Goal: Task Accomplishment & Management: Use online tool/utility

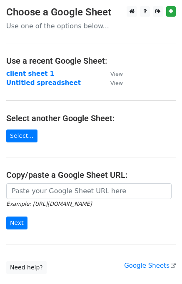
click at [55, 193] on input "url" at bounding box center [88, 191] width 165 height 16
click at [92, 192] on input "url" at bounding box center [88, 191] width 165 height 16
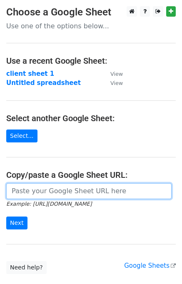
paste input "https://docs.google.com/spreadsheets/d/1ehVhQrq1EDI-u4afd6W64nKV_pCLohbggFlSn0k…"
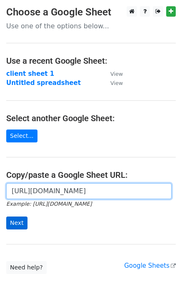
type input "https://docs.google.com/spreadsheets/d/1ehVhQrq1EDI-u4afd6W64nKV_pCLohbggFlSn0k…"
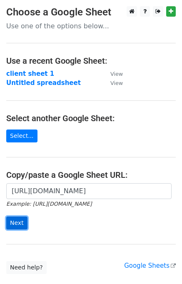
scroll to position [0, 0]
click at [17, 225] on input "Next" at bounding box center [16, 222] width 21 height 13
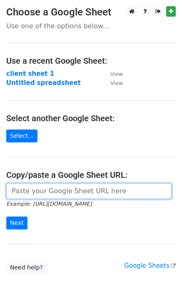
click at [49, 189] on input "url" at bounding box center [88, 191] width 165 height 16
paste input "https://docs.google.com/spreadsheets/d/1ehVhQrq1EDI-u4afd6W64nKV_pCLohbggFlSn0k…"
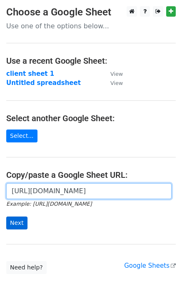
type input "https://docs.google.com/spreadsheets/d/1ehVhQrq1EDI-u4afd6W64nKV_pCLohbggFlSn0k…"
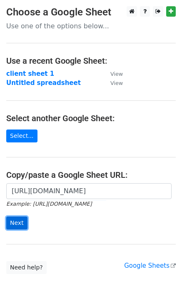
scroll to position [0, 0]
click at [21, 220] on input "Next" at bounding box center [16, 222] width 21 height 13
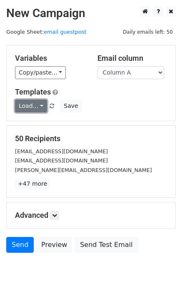
click at [33, 105] on link "Load..." at bounding box center [31, 105] width 32 height 13
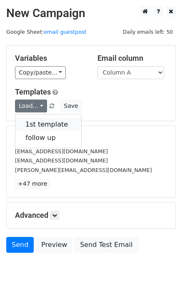
click at [39, 124] on link "1st template" at bounding box center [48, 124] width 66 height 13
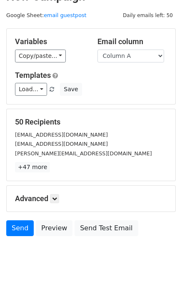
scroll to position [33, 0]
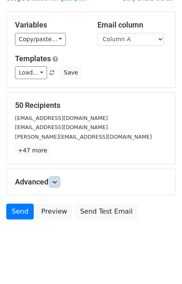
click at [59, 184] on link at bounding box center [54, 181] width 9 height 9
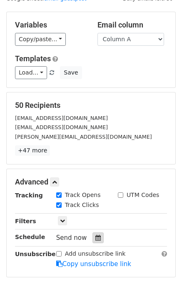
click at [95, 235] on icon at bounding box center [97, 238] width 5 height 6
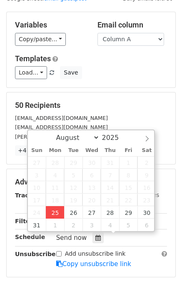
type input "2025-08-25 13:34"
type input "01"
type input "34"
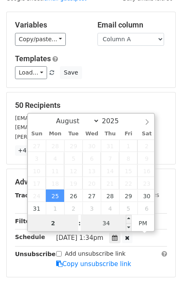
type input "2"
type input "2025-08-25 14:34"
type input "02"
click at [114, 227] on input "34" at bounding box center [106, 223] width 51 height 17
type input "00"
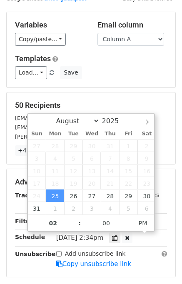
type input "2025-08-25 14:00"
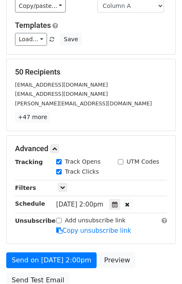
scroll to position [83, 0]
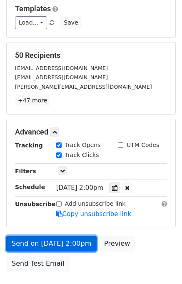
click at [72, 243] on link "Send on Aug 25 at 2:00pm" at bounding box center [51, 243] width 90 height 16
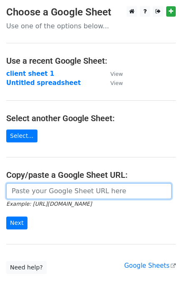
click at [57, 187] on input "url" at bounding box center [88, 191] width 165 height 16
type input "[URL][DOMAIN_NAME]"
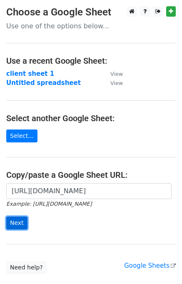
click at [16, 223] on input "Next" at bounding box center [16, 222] width 21 height 13
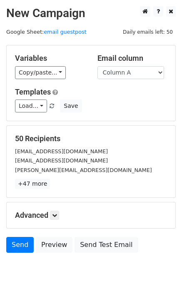
click at [144, 71] on select "Column A Column B Column C" at bounding box center [130, 72] width 67 height 13
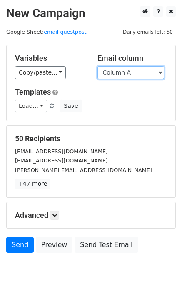
click at [144, 75] on select "Column A Column B Column C" at bounding box center [130, 72] width 67 height 13
select select "Column B"
click at [97, 66] on select "Column A Column B Column C" at bounding box center [130, 72] width 67 height 13
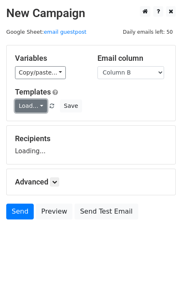
click at [41, 107] on link "Load..." at bounding box center [31, 105] width 32 height 13
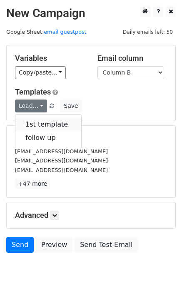
click at [48, 121] on link "1st template" at bounding box center [48, 124] width 66 height 13
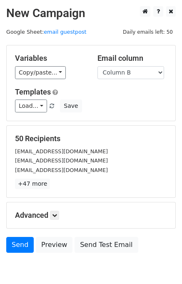
scroll to position [39, 0]
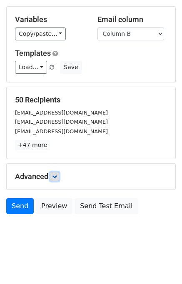
click at [57, 176] on icon at bounding box center [54, 176] width 5 height 5
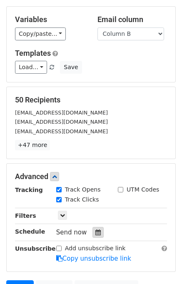
click at [95, 230] on icon at bounding box center [97, 232] width 5 height 6
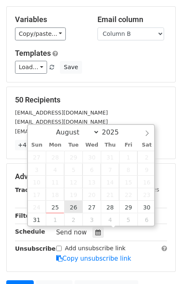
type input "2025-08-26 12:00"
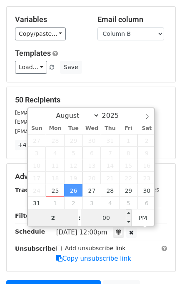
type input "2"
type input "2025-08-26 14:00"
type input "02"
click at [92, 215] on input "00" at bounding box center [106, 217] width 51 height 17
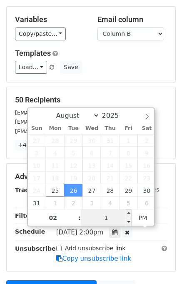
type input "10"
type input "2025-08-26 14:10"
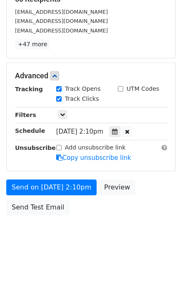
scroll to position [140, 0]
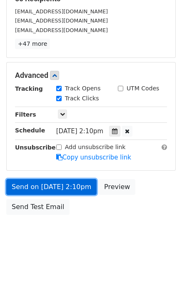
click at [65, 188] on link "Send on Aug 26 at 2:10pm" at bounding box center [51, 187] width 90 height 16
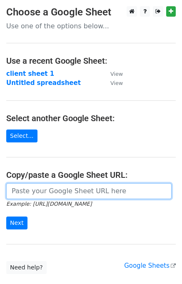
click at [32, 189] on input "url" at bounding box center [88, 191] width 165 height 16
type input "[URL][DOMAIN_NAME]"
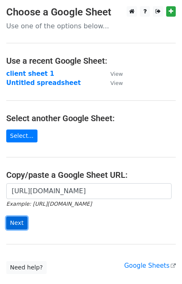
click at [21, 223] on input "Next" at bounding box center [16, 222] width 21 height 13
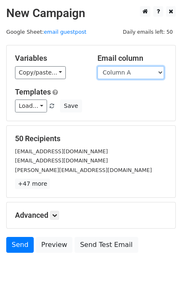
click at [161, 70] on select "Column A Column B Column C" at bounding box center [130, 72] width 67 height 13
select select "Column C"
click at [97, 66] on select "Column A Column B Column C" at bounding box center [130, 72] width 67 height 13
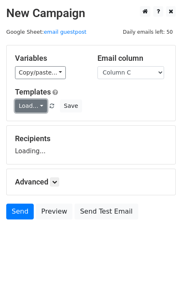
click at [42, 106] on link "Load..." at bounding box center [31, 105] width 32 height 13
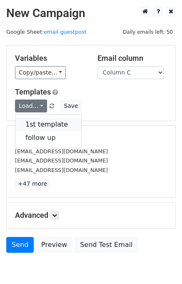
click at [56, 123] on link "1st template" at bounding box center [48, 124] width 66 height 13
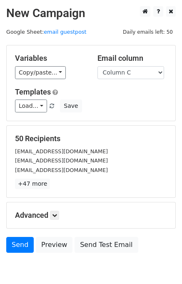
scroll to position [39, 0]
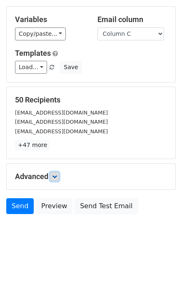
click at [58, 178] on link at bounding box center [54, 176] width 9 height 9
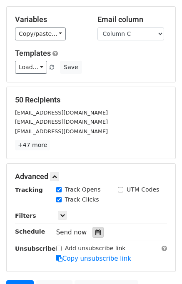
click at [95, 232] on icon at bounding box center [97, 232] width 5 height 6
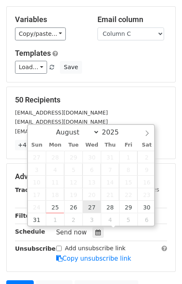
type input "2025-08-27 12:00"
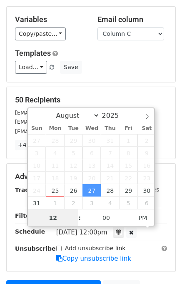
scroll to position [0, 0]
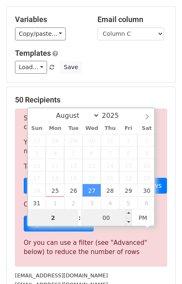
type input "2"
type input "2025-08-27 14:00"
type input "02"
click at [97, 216] on input "00" at bounding box center [106, 217] width 51 height 17
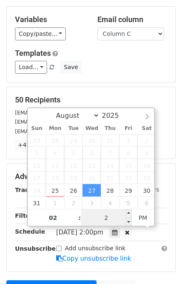
type input "20"
type input "2025-08-27 14:20"
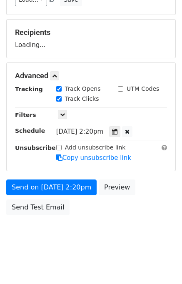
scroll to position [140, 0]
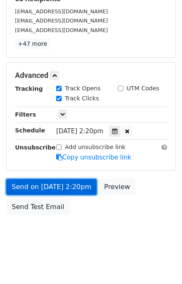
click at [76, 192] on link "Send on Aug 27 at 2:20pm" at bounding box center [51, 187] width 90 height 16
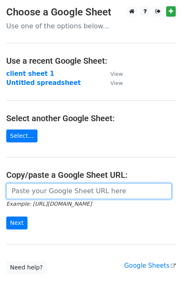
click at [52, 187] on input "url" at bounding box center [88, 191] width 165 height 16
type input "[URL][DOMAIN_NAME]"
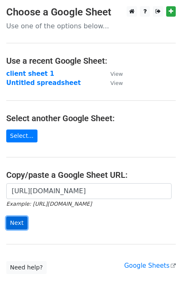
click at [18, 221] on input "Next" at bounding box center [16, 222] width 21 height 13
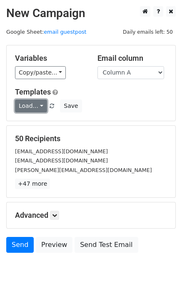
click at [35, 107] on link "Load..." at bounding box center [31, 105] width 32 height 13
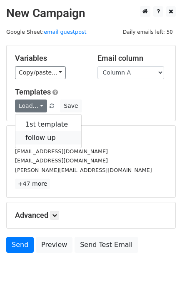
click at [45, 134] on link "follow up" at bounding box center [48, 137] width 66 height 13
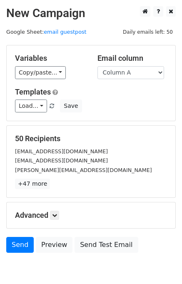
scroll to position [39, 0]
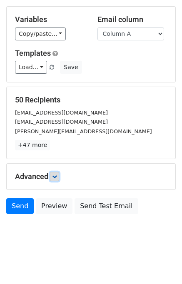
click at [52, 177] on link at bounding box center [54, 176] width 9 height 9
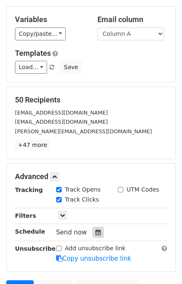
click at [95, 233] on icon at bounding box center [97, 232] width 5 height 6
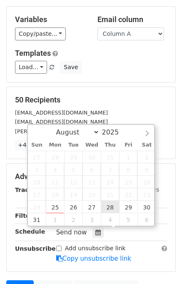
type input "2025-08-28 12:00"
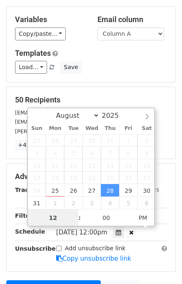
scroll to position [0, 0]
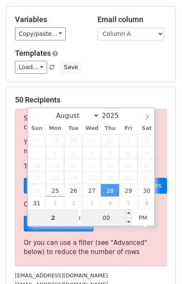
type input "2"
type input "2025-08-28 14:00"
type input "02"
click at [103, 217] on input "00" at bounding box center [106, 217] width 51 height 17
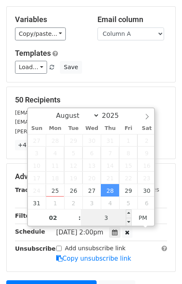
type input "30"
type input "2025-08-28 14:30"
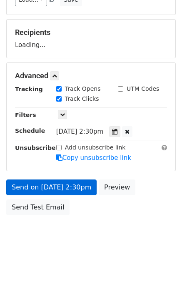
scroll to position [140, 0]
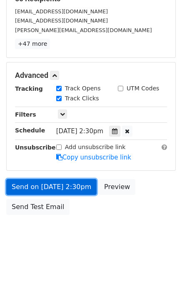
click at [72, 188] on link "Send on Aug 28 at 2:30pm" at bounding box center [51, 187] width 90 height 16
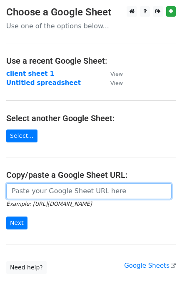
click at [33, 190] on input "url" at bounding box center [88, 191] width 165 height 16
type input "[URL][DOMAIN_NAME]"
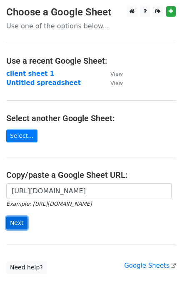
click at [21, 225] on input "Next" at bounding box center [16, 222] width 21 height 13
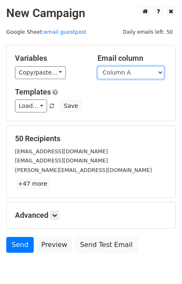
click at [151, 72] on select "Column A Column B Column C" at bounding box center [130, 72] width 67 height 13
select select "Column B"
click at [97, 66] on select "Column A Column B Column C" at bounding box center [130, 72] width 67 height 13
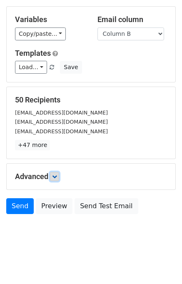
click at [57, 174] on icon at bounding box center [54, 176] width 5 height 5
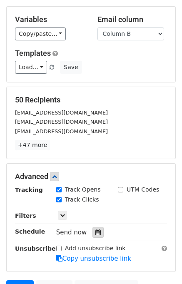
click at [95, 232] on icon at bounding box center [97, 232] width 5 height 6
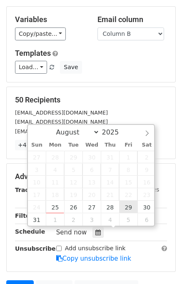
type input "[DATE] 12:00"
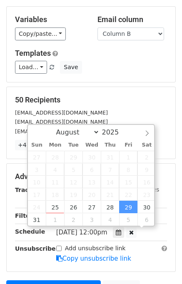
scroll to position [0, 0]
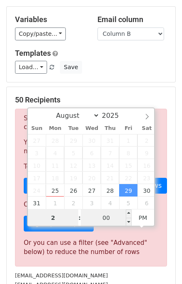
type input "2"
type input "[DATE] 14:00"
type input "02"
click at [107, 219] on input "00" at bounding box center [106, 217] width 51 height 17
type input "40"
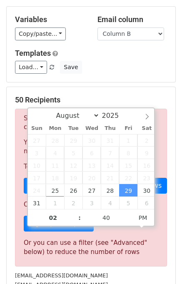
type input "[DATE] 14:40"
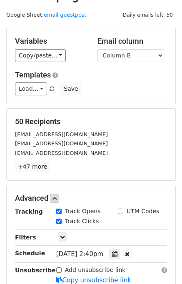
scroll to position [17, 0]
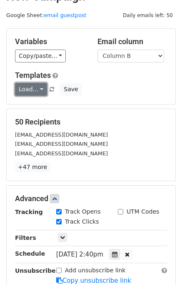
click at [32, 92] on link "Load..." at bounding box center [31, 89] width 32 height 13
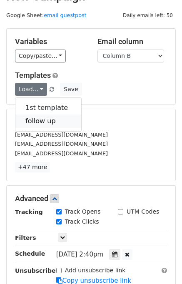
click at [51, 119] on link "follow up" at bounding box center [48, 120] width 66 height 13
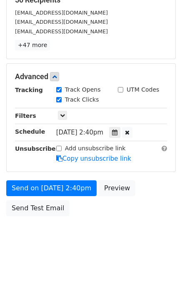
scroll to position [140, 0]
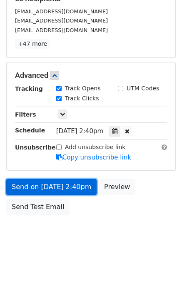
click at [47, 187] on link "Send on Aug 29 at 2:40pm" at bounding box center [51, 187] width 90 height 16
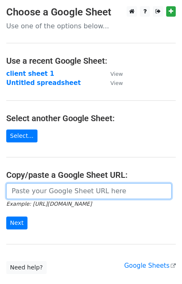
click at [27, 191] on input "url" at bounding box center [88, 191] width 165 height 16
type input "https://docs.google.com/spreadsheets/d/1ehVhQrq1EDI-u4afd6W64nKV_pCLohbggFlSn0k…"
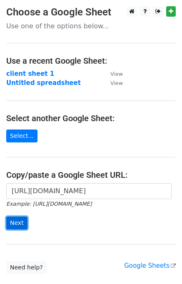
click at [17, 222] on input "Next" at bounding box center [16, 222] width 21 height 13
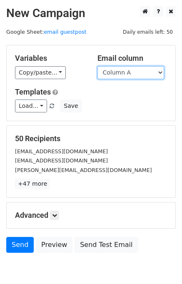
click at [146, 74] on select "Column A Column B Column C" at bounding box center [130, 72] width 67 height 13
select select "Column C"
click at [97, 66] on select "Column A Column B Column C" at bounding box center [130, 72] width 67 height 13
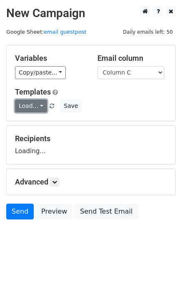
click at [36, 104] on link "Load..." at bounding box center [31, 105] width 32 height 13
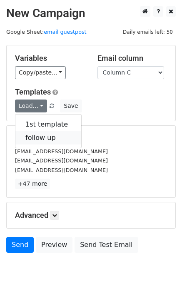
click at [53, 133] on link "follow up" at bounding box center [48, 137] width 66 height 13
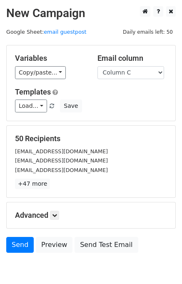
scroll to position [39, 0]
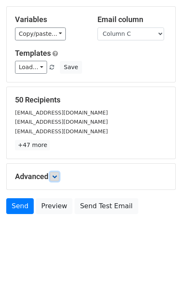
click at [57, 178] on icon at bounding box center [54, 176] width 5 height 5
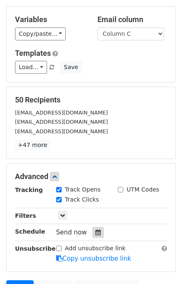
click at [96, 231] on icon at bounding box center [97, 232] width 5 height 6
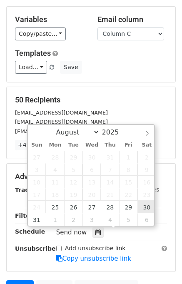
type input "2025-08-30 12:00"
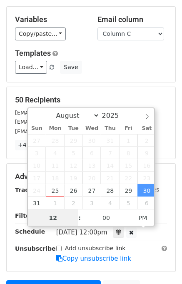
scroll to position [0, 0]
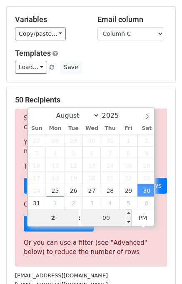
type input "2"
type input "2025-08-30 14:00"
type input "02"
click at [111, 216] on input "00" at bounding box center [106, 217] width 51 height 17
type input "50"
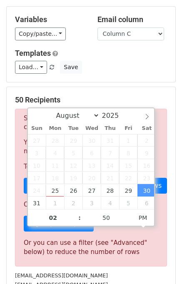
type input "2025-08-30 14:50"
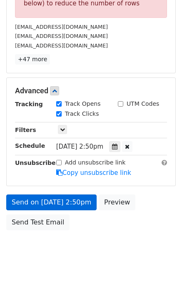
scroll to position [106, 0]
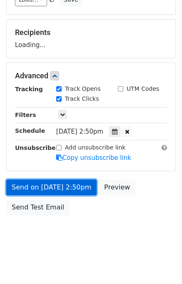
click at [60, 188] on link "Send on Aug 30 at 2:50pm" at bounding box center [51, 187] width 90 height 16
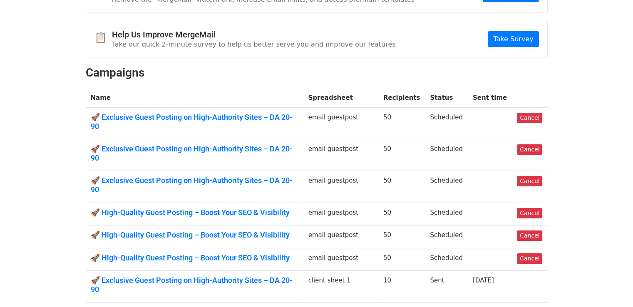
scroll to position [125, 0]
